Goal: Task Accomplishment & Management: Manage account settings

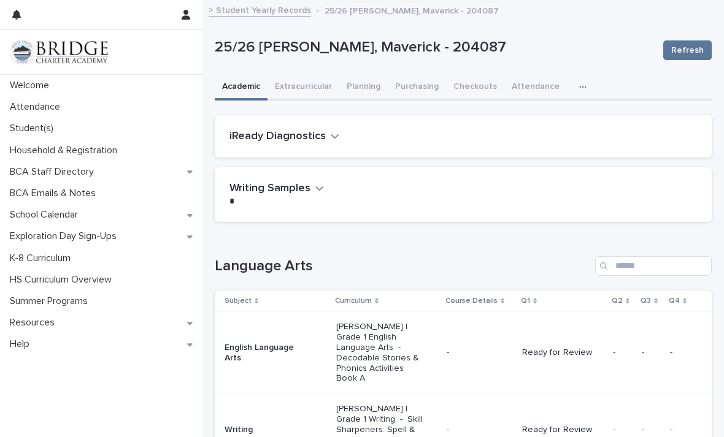
click at [69, 109] on p "Attendance" at bounding box center [37, 107] width 65 height 12
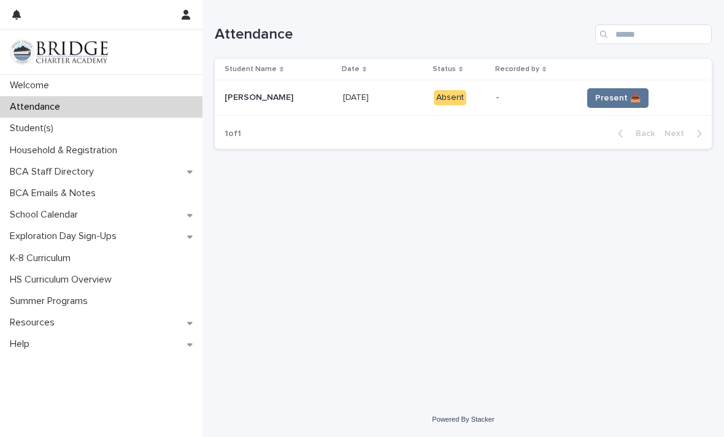
click at [634, 92] on span "Present 📥" at bounding box center [617, 98] width 45 height 12
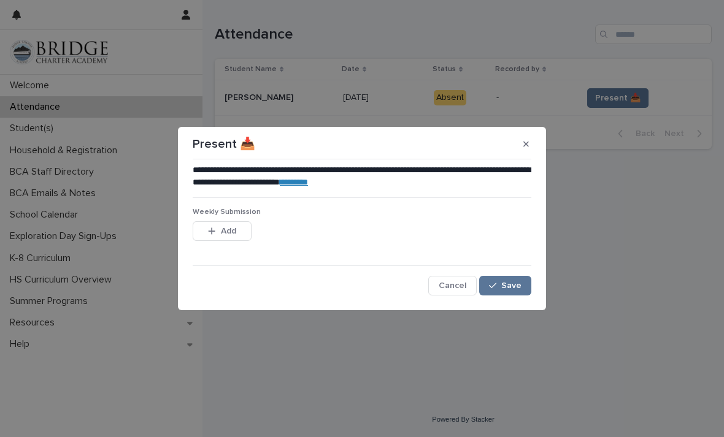
click at [517, 286] on span "Save" at bounding box center [511, 286] width 20 height 9
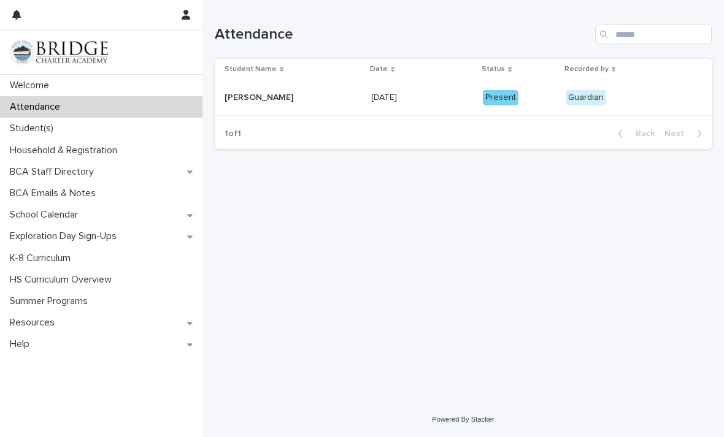
click at [63, 83] on div "Welcome" at bounding box center [101, 85] width 202 height 21
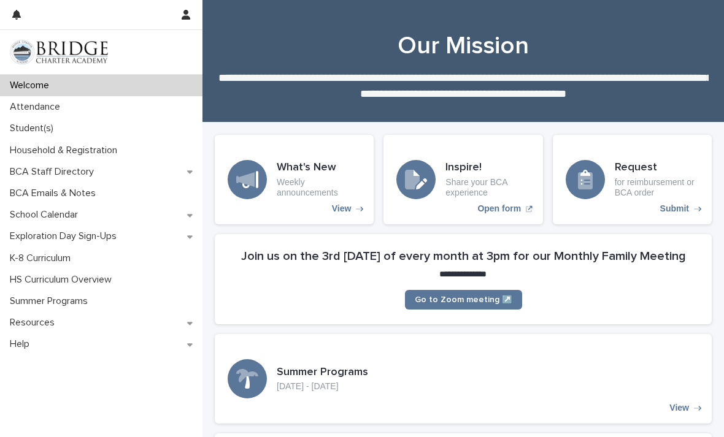
click at [95, 104] on div "Attendance" at bounding box center [101, 106] width 202 height 21
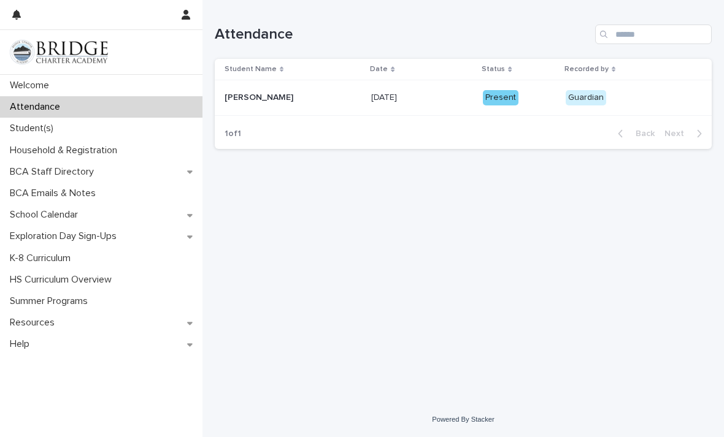
click at [75, 83] on div "Welcome" at bounding box center [101, 85] width 202 height 21
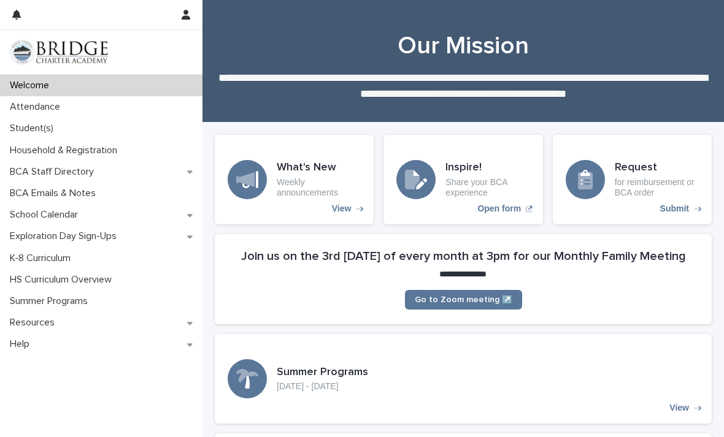
click at [80, 126] on div "Student(s)" at bounding box center [101, 128] width 202 height 21
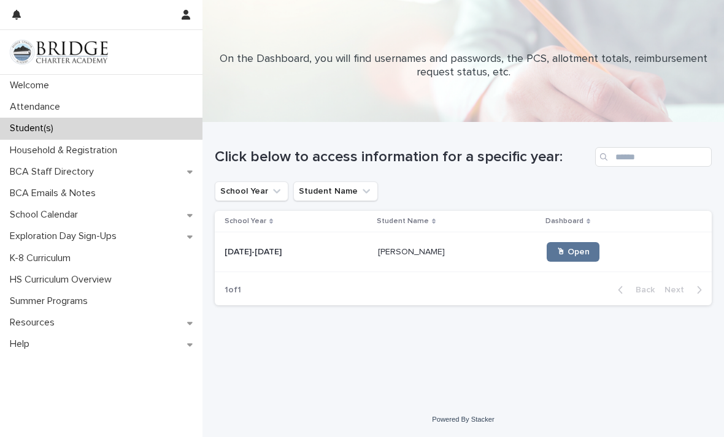
click at [566, 253] on span "🖱 Open" at bounding box center [573, 252] width 33 height 9
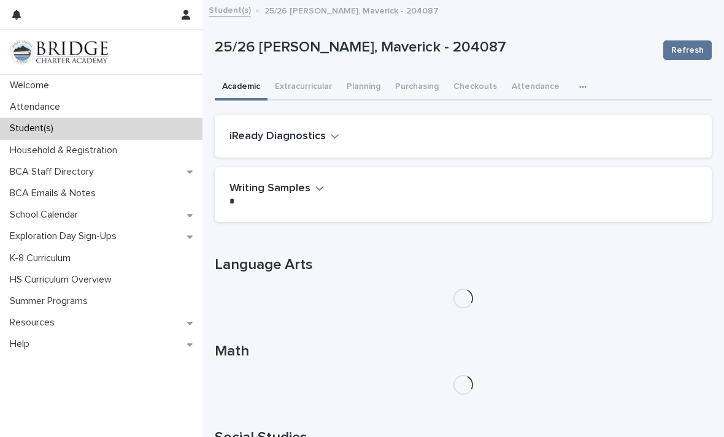
click at [312, 76] on button "Extracurricular" at bounding box center [304, 88] width 72 height 26
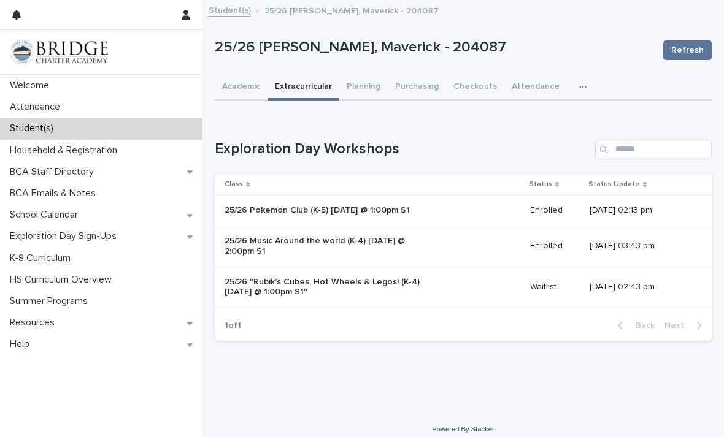
click at [637, 280] on div "[DATE] 02:43 pm" at bounding box center [641, 286] width 102 height 13
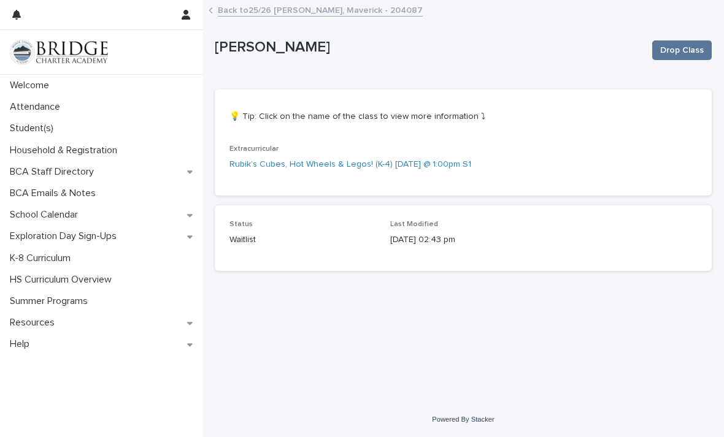
click at [287, 12] on link "Back to 25/26 [PERSON_NAME], Maverick - 204087" at bounding box center [320, 9] width 205 height 14
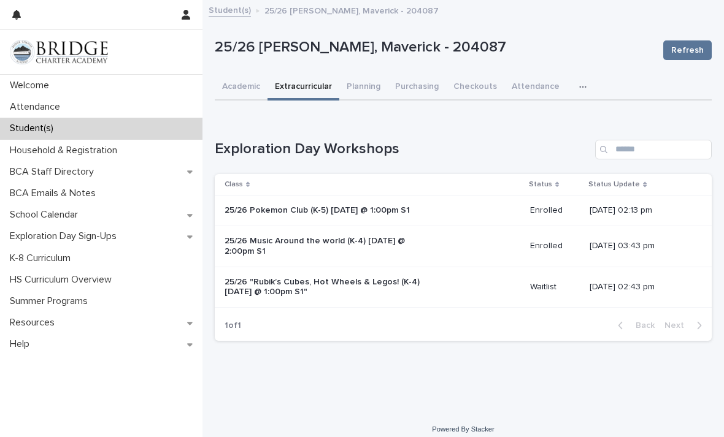
click at [361, 279] on p "25/26 "Rubik’s Cubes, Hot Wheels & Legos! (K-4) [DATE] @ 1:00pm S1"" at bounding box center [327, 287] width 204 height 21
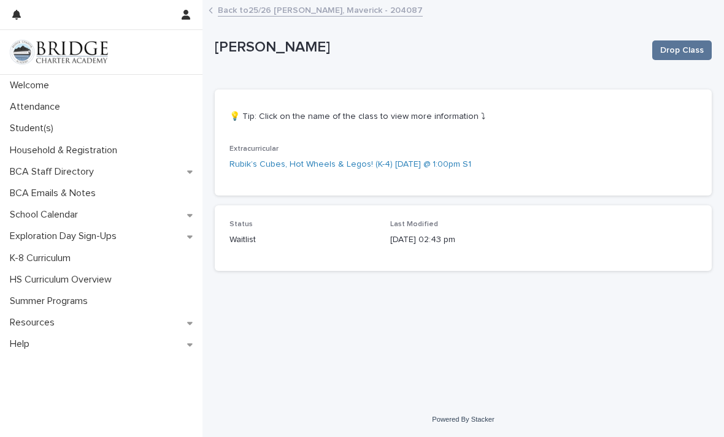
click at [681, 52] on span "Drop Class" at bounding box center [682, 50] width 44 height 12
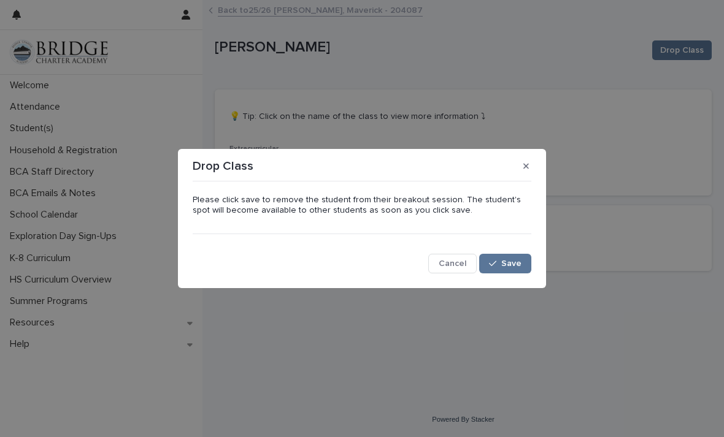
click at [509, 260] on span "Save" at bounding box center [511, 264] width 20 height 9
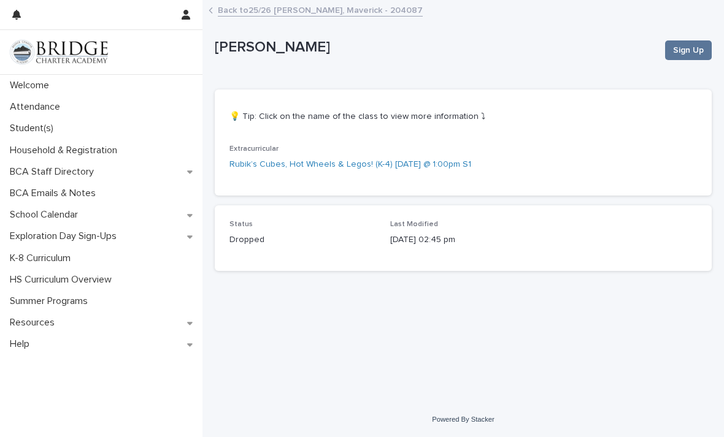
click at [337, 15] on link "Back to 25/26 [PERSON_NAME], Maverick - 204087" at bounding box center [320, 9] width 205 height 14
